Goal: Task Accomplishment & Management: Use online tool/utility

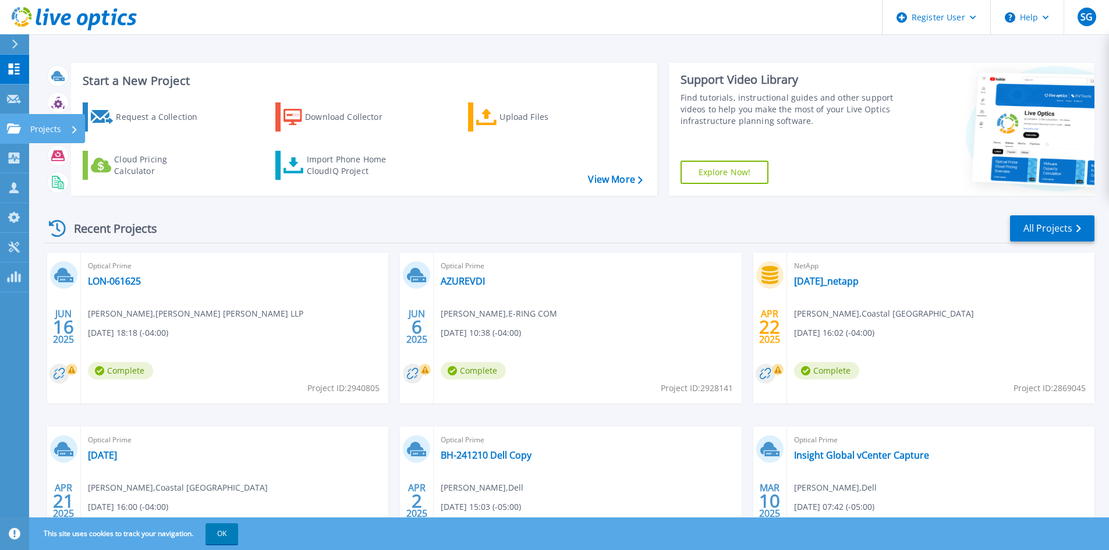
click at [12, 130] on icon at bounding box center [14, 128] width 14 height 10
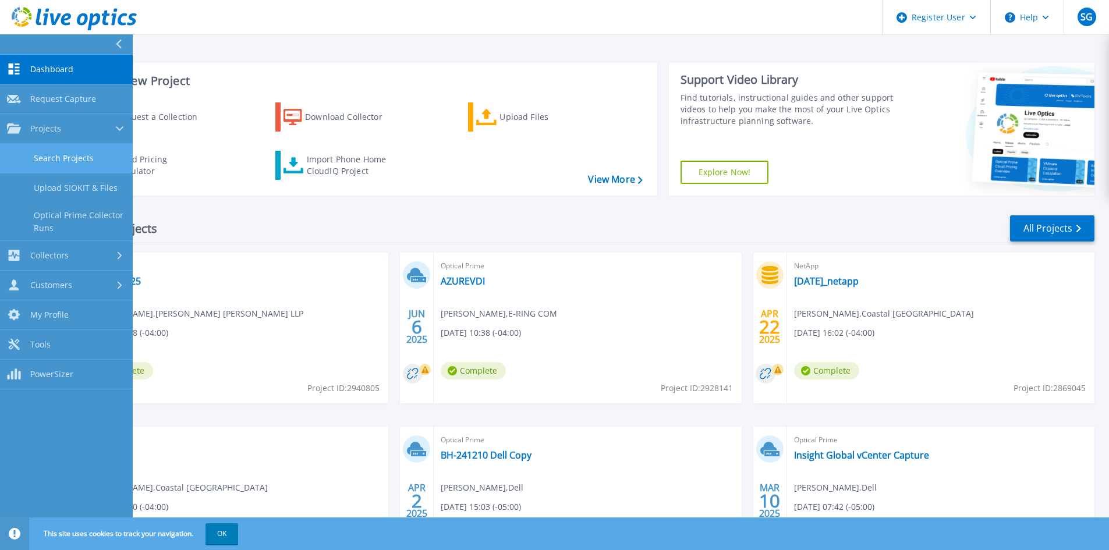
click at [37, 159] on link "Search Projects" at bounding box center [66, 159] width 133 height 30
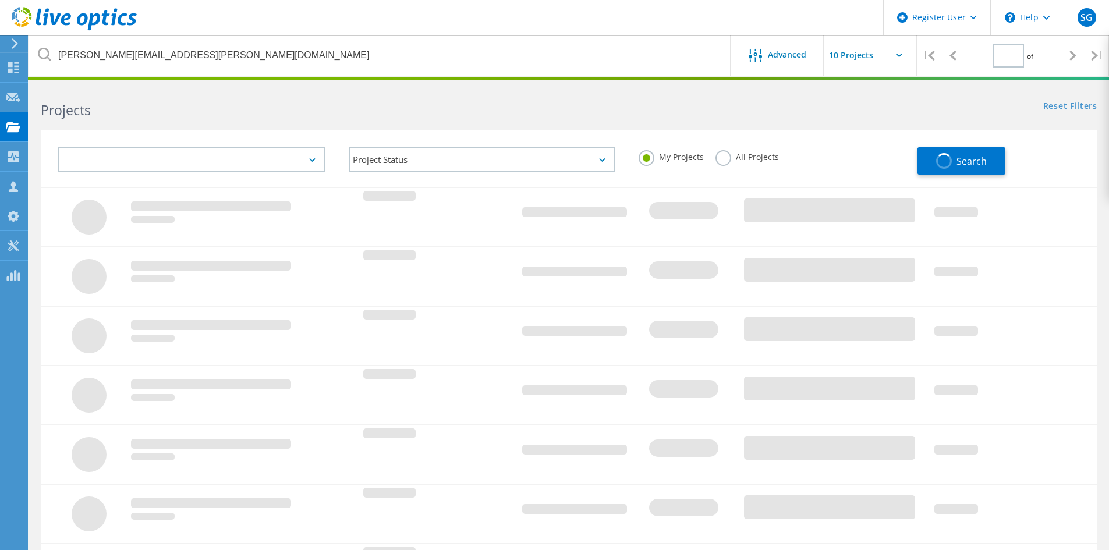
type input "1"
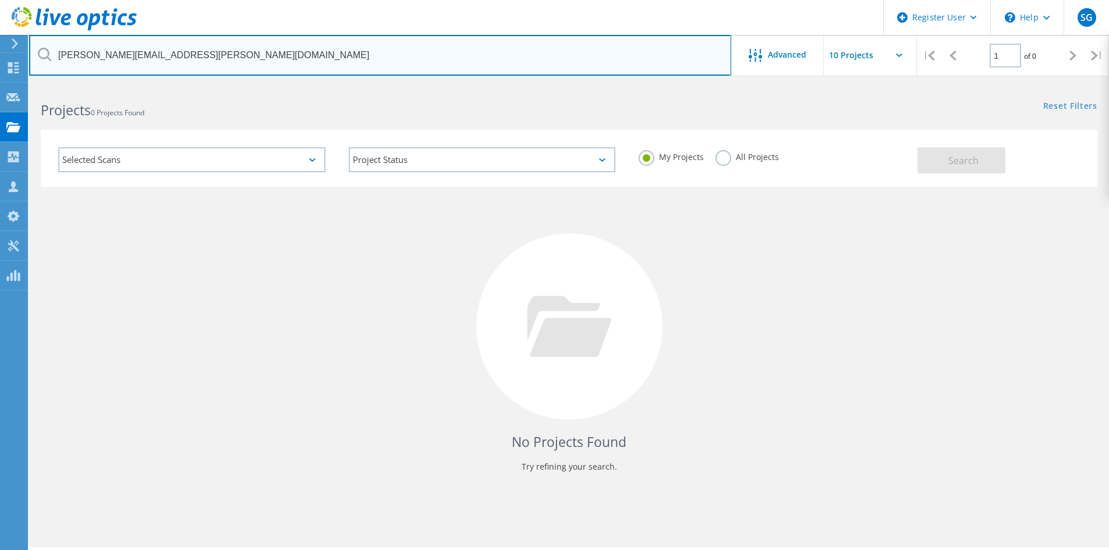
drag, startPoint x: 302, startPoint y: 61, endPoint x: 25, endPoint y: 47, distance: 277.4
click at [25, 84] on div "Register User \n Help Explore Helpful Articles Contact Support SG Dell User [PE…" at bounding box center [554, 333] width 1109 height 498
click at [180, 53] on input "[PERSON_NAME][EMAIL_ADDRESS][PERSON_NAME][DOMAIN_NAME]" at bounding box center [380, 55] width 702 height 41
drag, startPoint x: 178, startPoint y: 62, endPoint x: 47, endPoint y: 60, distance: 131.6
click at [47, 60] on div "[PERSON_NAME][EMAIL_ADDRESS][PERSON_NAME][DOMAIN_NAME]" at bounding box center [379, 55] width 701 height 41
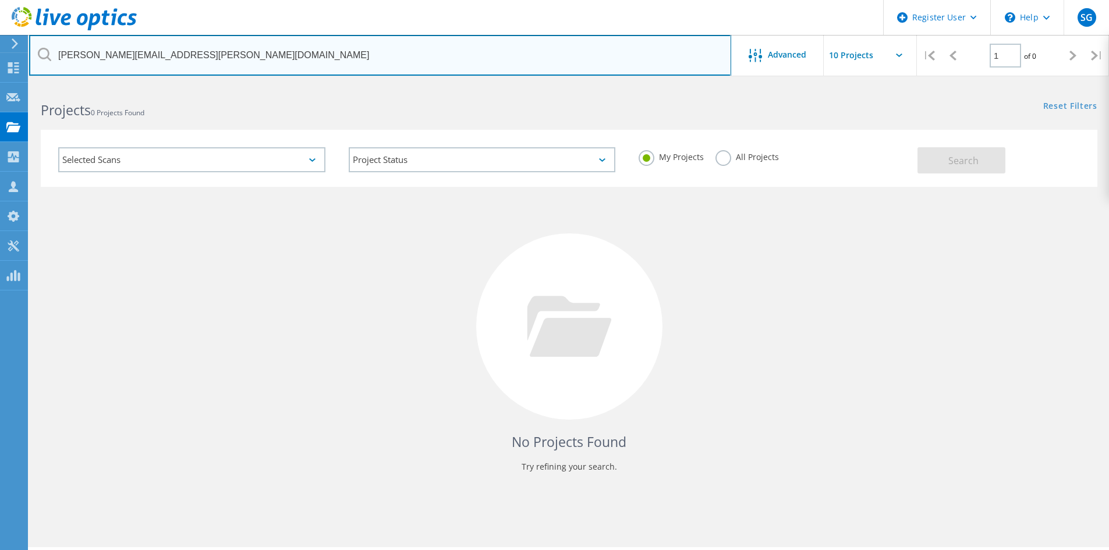
paste input "[EMAIL_ADDRESS][PERSON_NAME][DOMAIN_NAME]"
type input "[EMAIL_ADDRESS][PERSON_NAME][DOMAIN_NAME]"
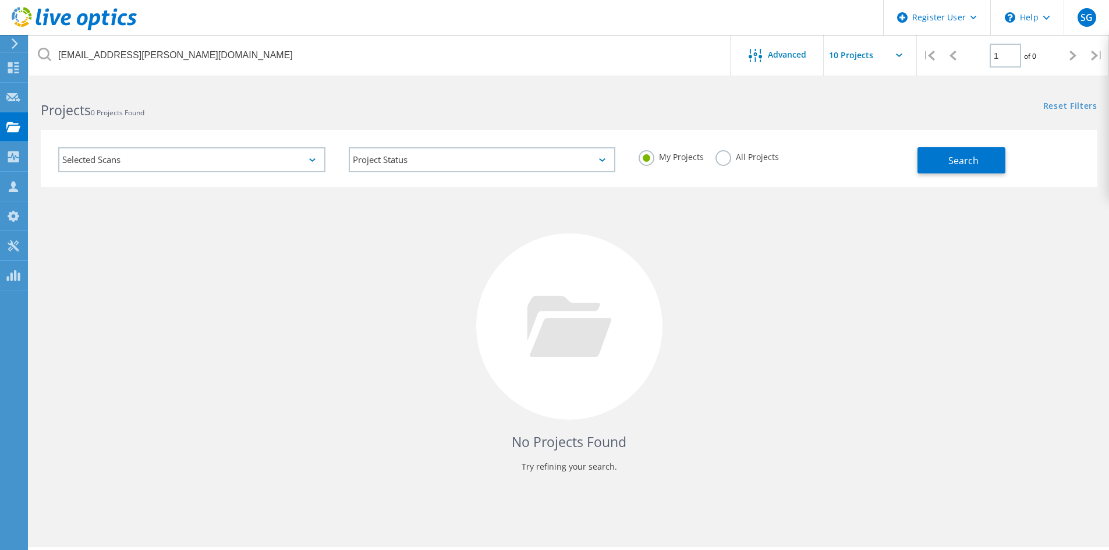
click at [717, 161] on label "All Projects" at bounding box center [746, 155] width 63 height 11
click at [0, 0] on input "All Projects" at bounding box center [0, 0] width 0 height 0
click at [981, 171] on button "Search" at bounding box center [961, 160] width 88 height 26
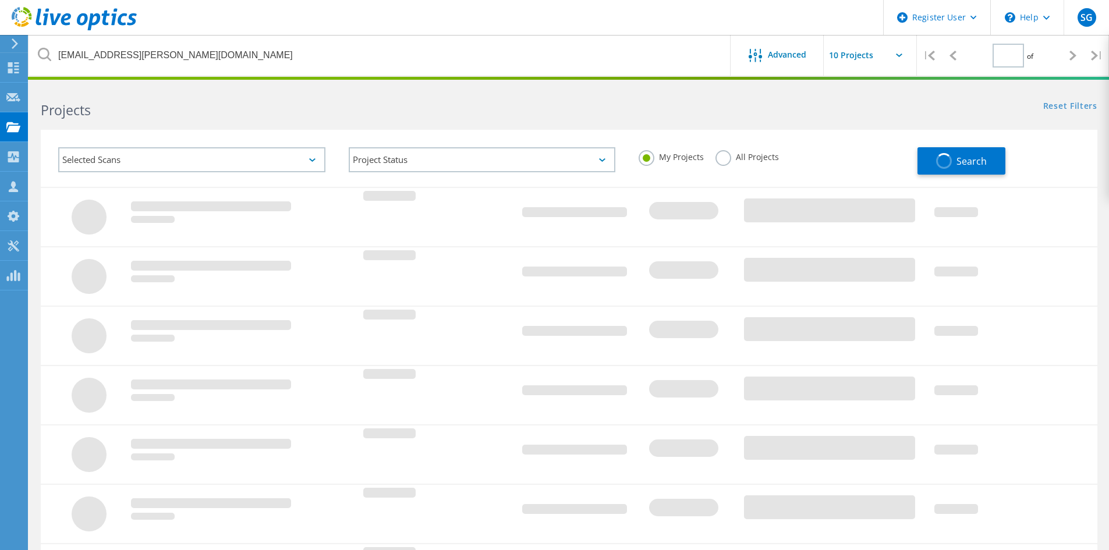
type input "1"
